Goal: Check status: Check status

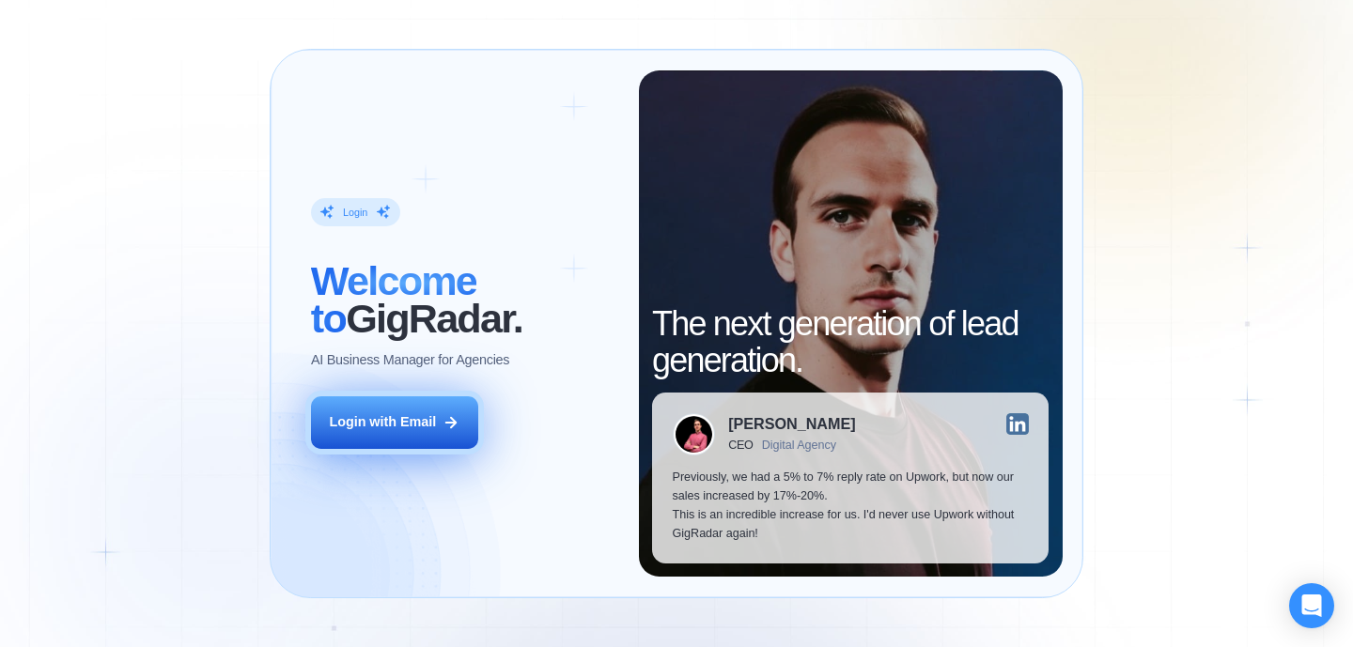
click at [373, 429] on div "Login with Email" at bounding box center [382, 422] width 107 height 19
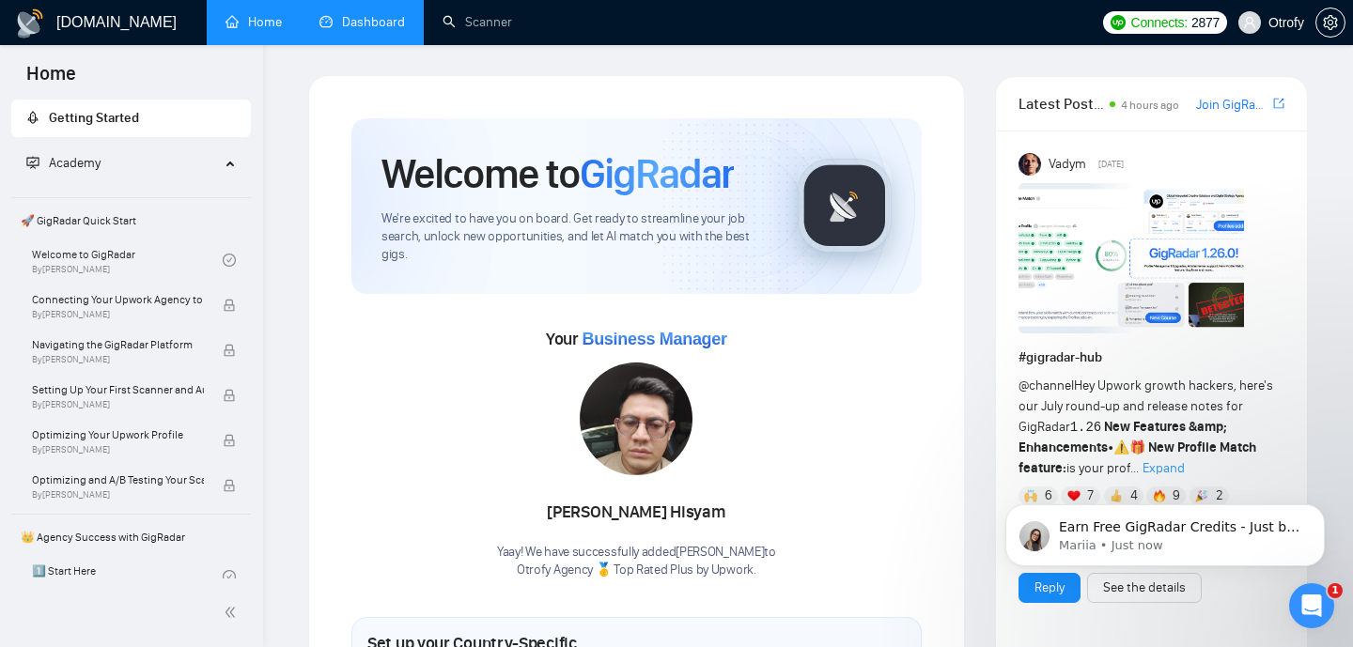
click at [381, 24] on link "Dashboard" at bounding box center [361, 22] width 85 height 16
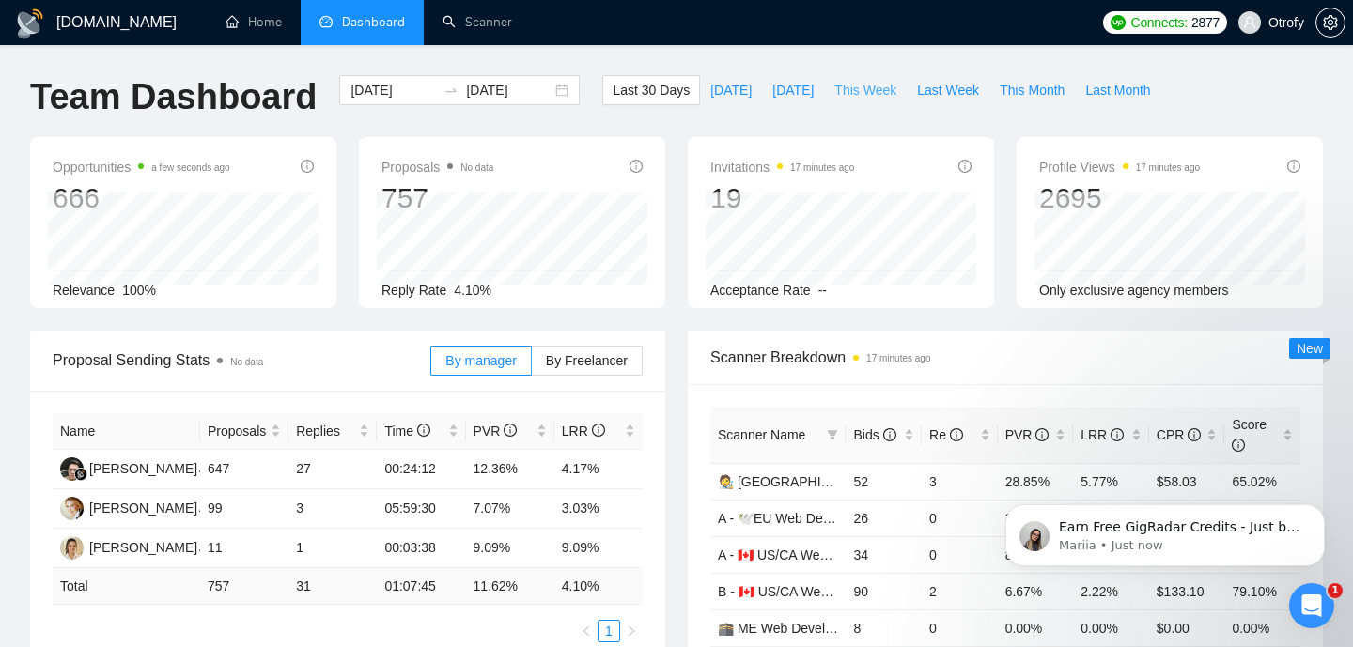
click at [837, 97] on span "This Week" at bounding box center [865, 90] width 62 height 21
type input "[DATE]"
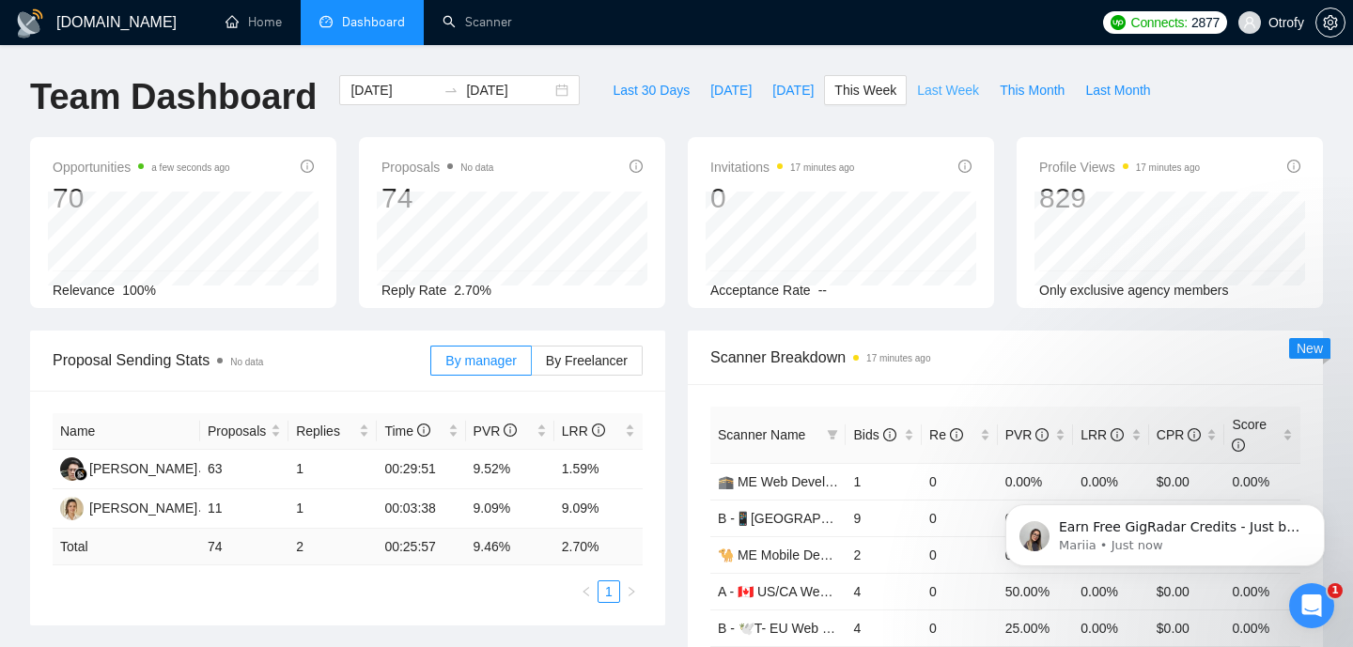
click at [947, 88] on span "Last Week" at bounding box center [948, 90] width 62 height 21
type input "[DATE]"
click at [860, 85] on span "This Week" at bounding box center [865, 90] width 62 height 21
type input "[DATE]"
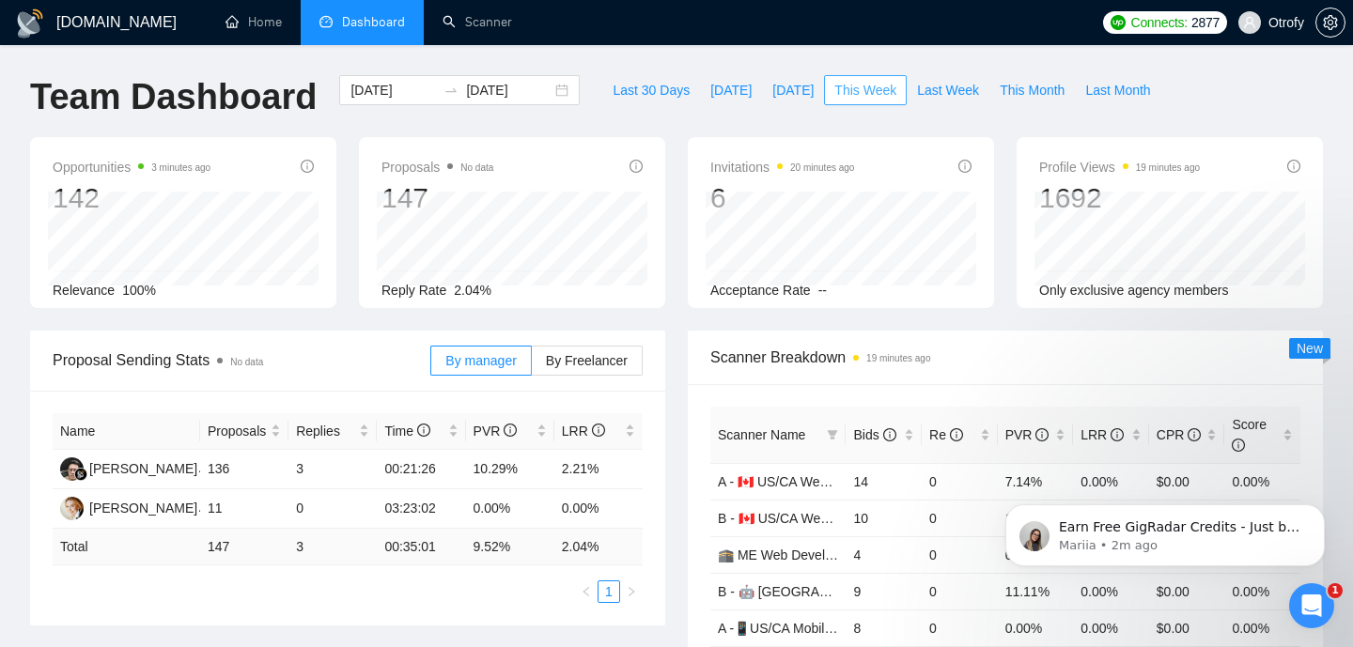
type input "[DATE]"
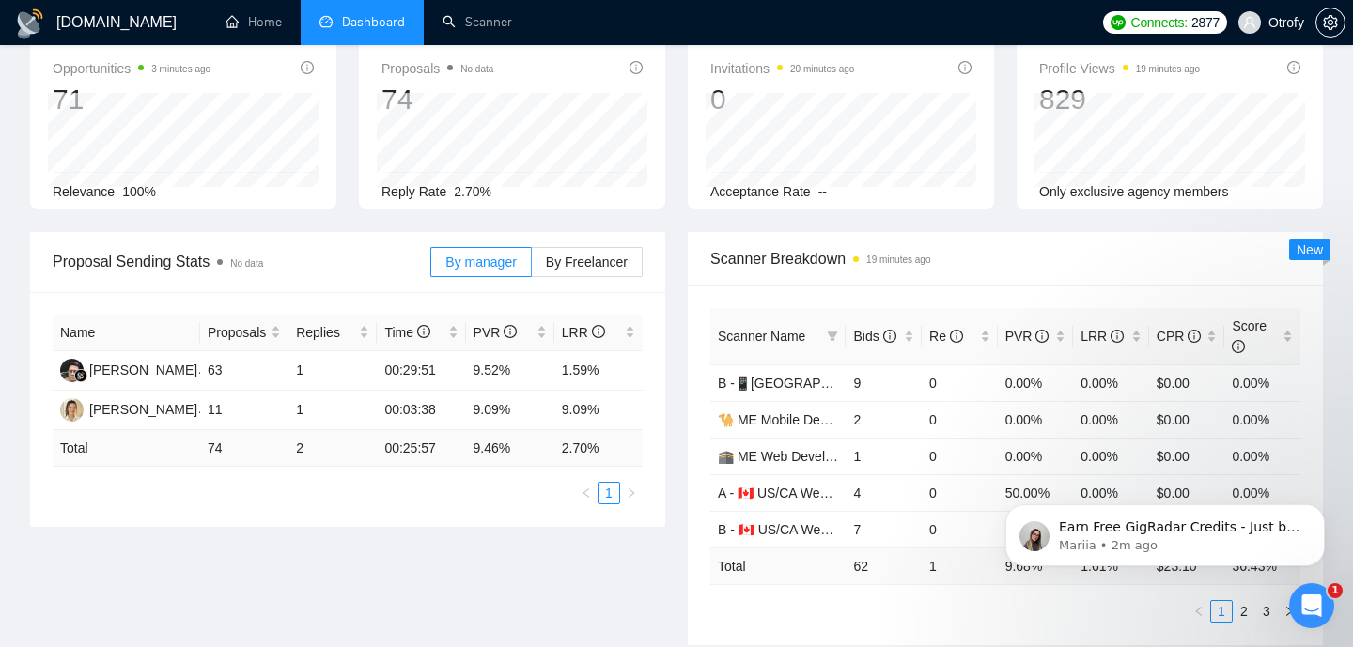
scroll to position [107, 0]
